Goal: Transaction & Acquisition: Purchase product/service

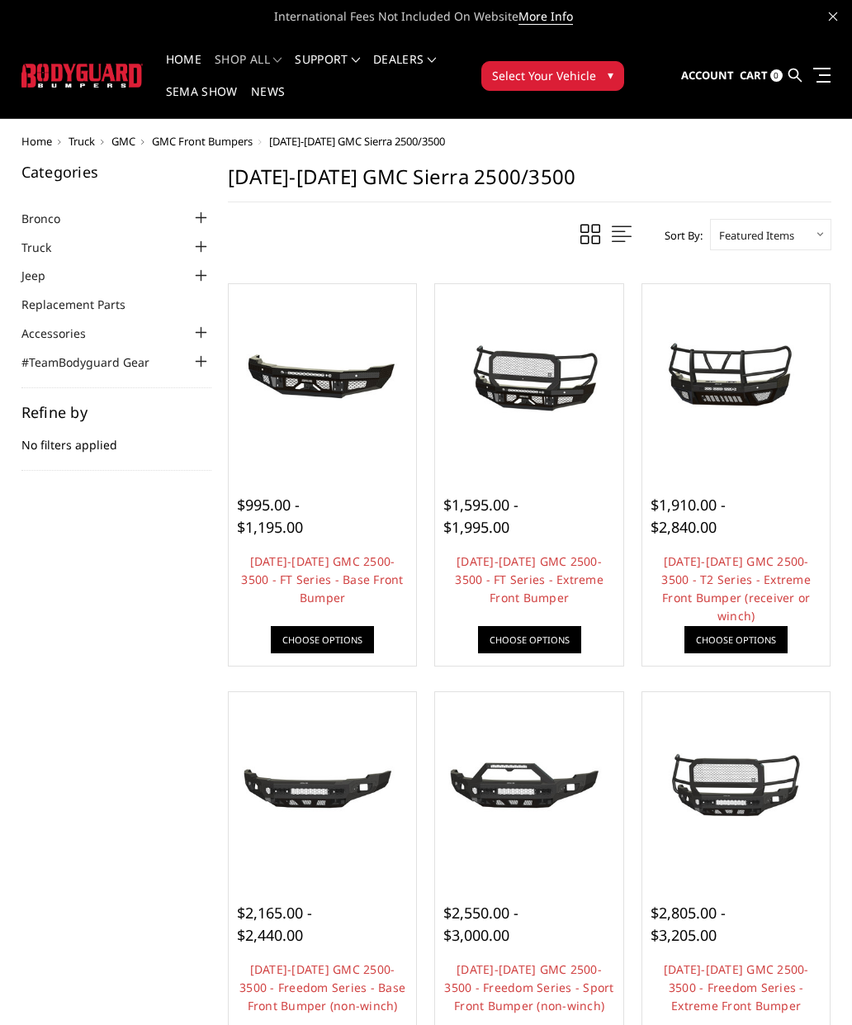
click at [35, 250] on link "Truck" at bounding box center [46, 247] width 50 height 17
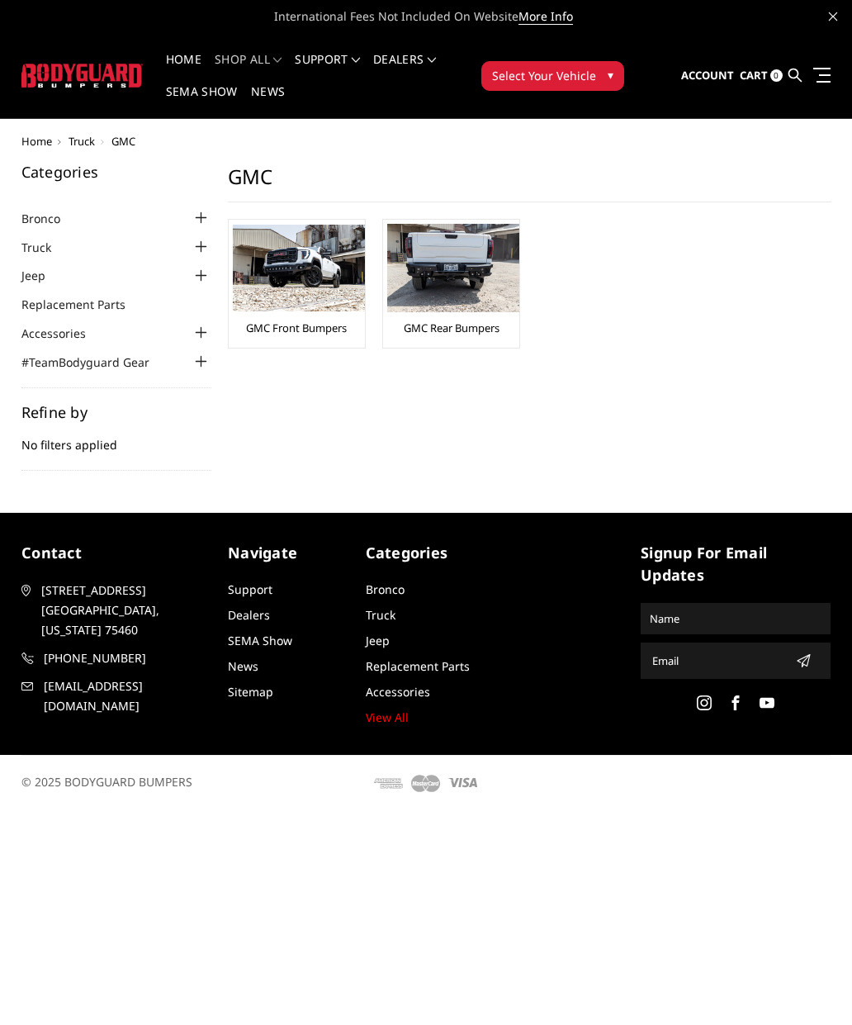
click at [320, 320] on link "GMC Front Bumpers" at bounding box center [296, 327] width 101 height 15
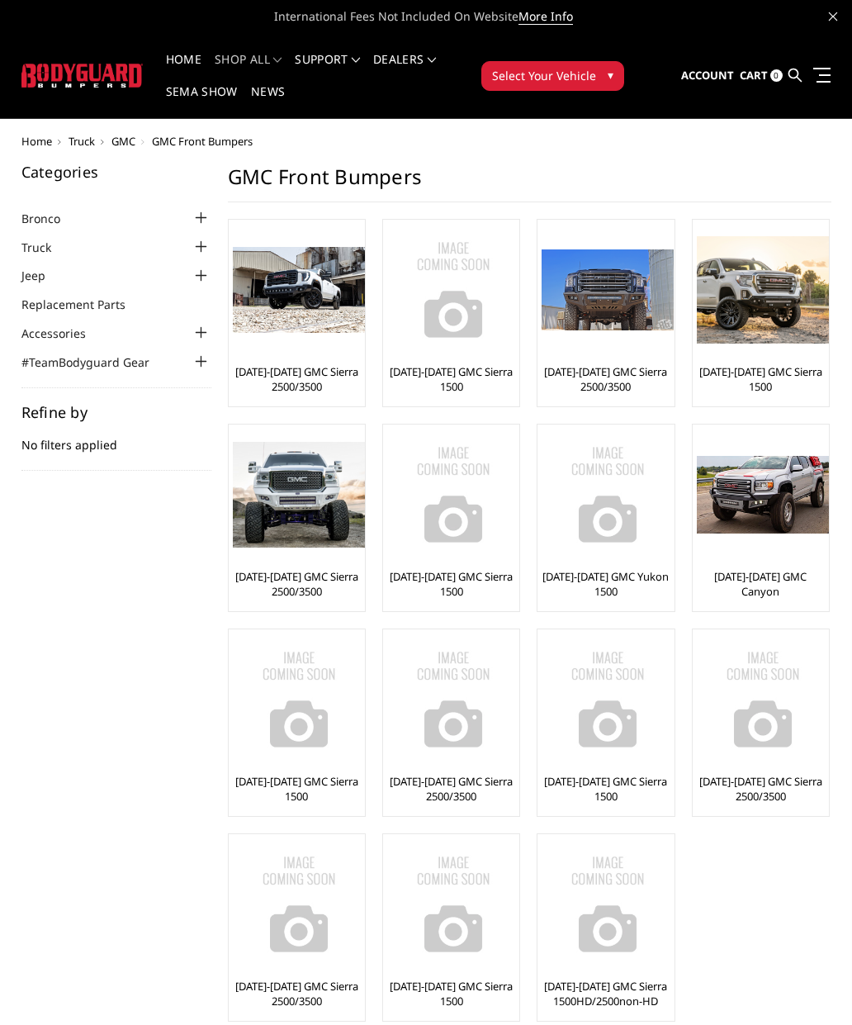
click at [324, 369] on link "[DATE]-[DATE] GMC Sierra 2500/3500" at bounding box center [297, 379] width 128 height 30
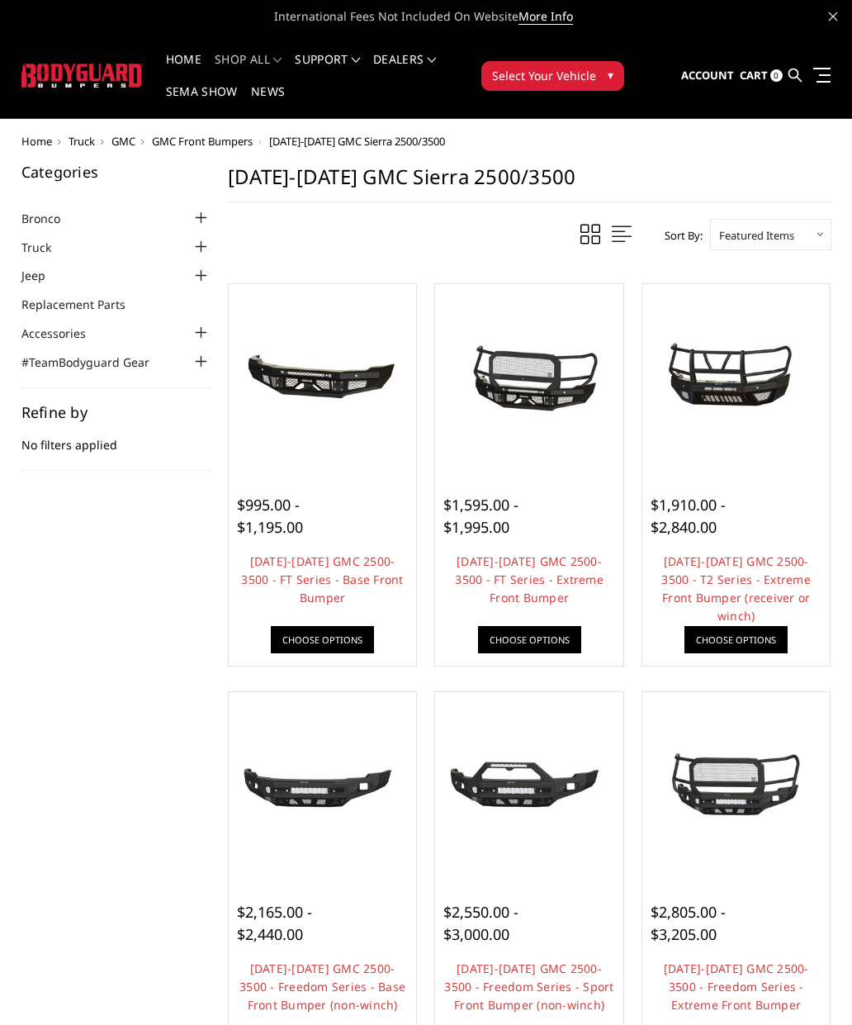
click at [565, 580] on link "2024-2025 GMC 2500-3500 - FT Series - Extreme Front Bumper" at bounding box center [529, 579] width 149 height 52
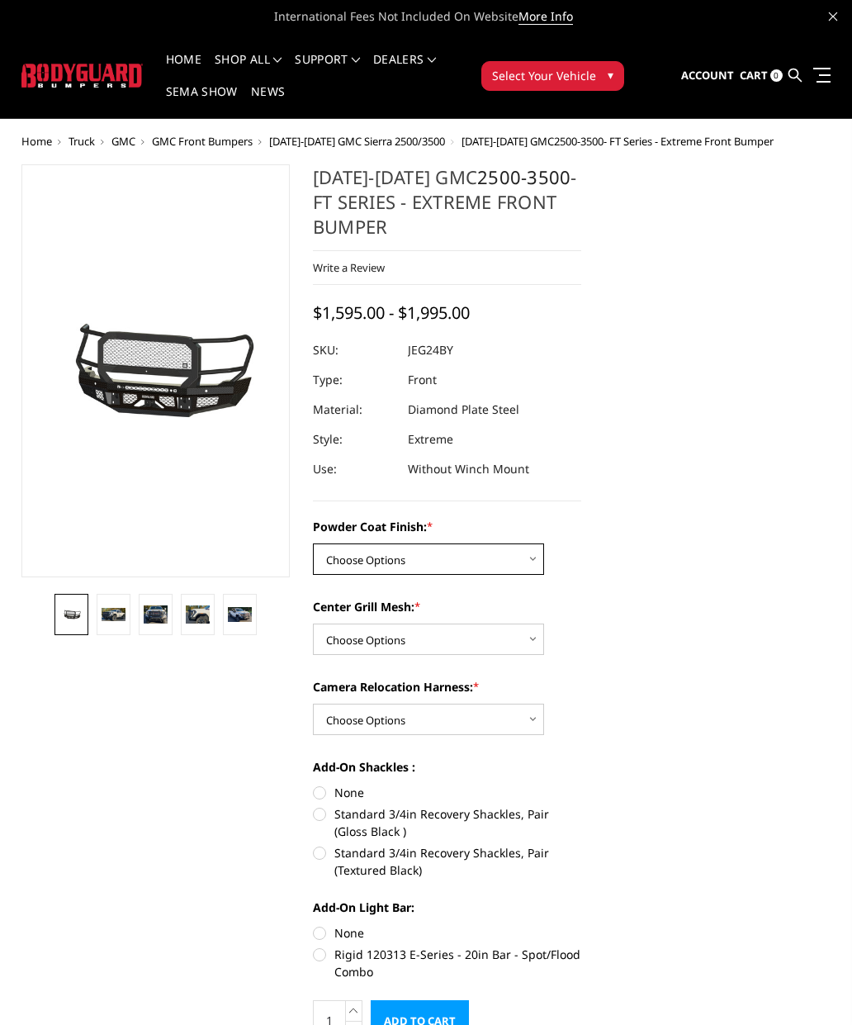
click at [528, 567] on select "Choose Options Bare Metal Gloss Black Powder Coat Textured Black Powder Coat" at bounding box center [428, 558] width 231 height 31
select select "3284"
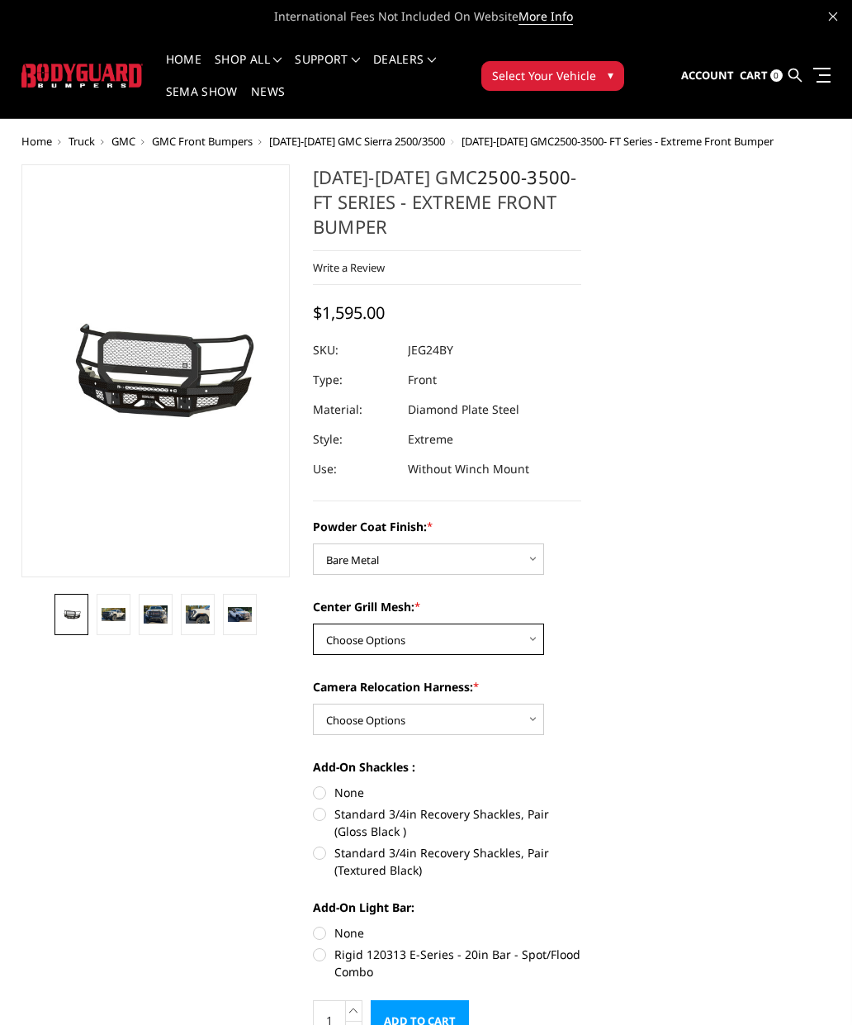
click at [512, 640] on select "Choose Options WITH Expanded Metal in Center Grill WITHOUT Expanded Metal in Ce…" at bounding box center [428, 638] width 231 height 31
select select "3287"
click at [343, 717] on select "Choose Options WITH Camera Relocation Harness WITHOUT Camera Relocation Harness" at bounding box center [428, 718] width 231 height 31
select select "3289"
click at [391, 146] on span "[DATE]-[DATE] GMC Sierra 2500/3500" at bounding box center [357, 141] width 176 height 15
